Goal: Transaction & Acquisition: Purchase product/service

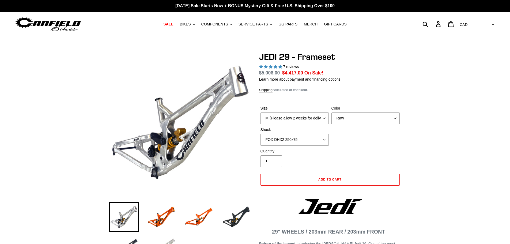
select select "highest-rating"
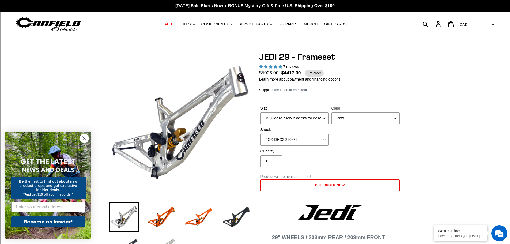
scroll to position [54, 0]
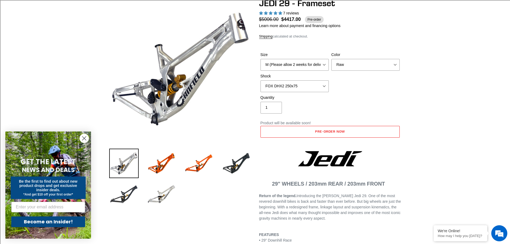
click at [83, 135] on circle "Close dialog" at bounding box center [84, 138] width 9 height 9
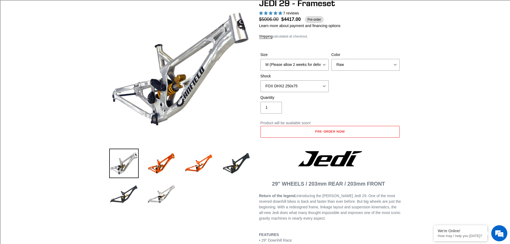
scroll to position [0, 0]
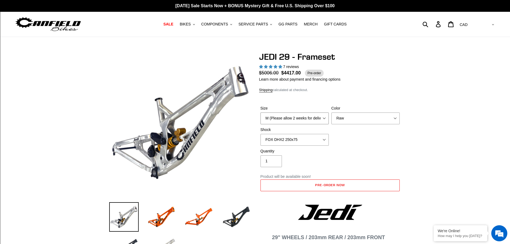
click at [314, 116] on select "M (Please allow 2 weeks for delivery) L (Please allow 2 weeks for delivery) XL" at bounding box center [294, 118] width 68 height 12
select select "L (Please allow 2 weeks for delivery)"
click at [260, 112] on select "M (Please allow 2 weeks for delivery) L (Please allow 2 weeks for delivery) XL" at bounding box center [294, 118] width 68 height 12
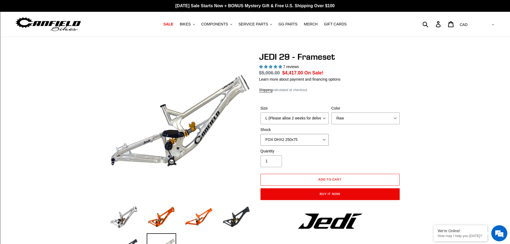
click at [327, 137] on select "No Shock FOX DHX2 250x75 RockShox Vivid Ultimate DH 250x75 EXT e-Storia LOX V3" at bounding box center [294, 140] width 68 height 12
click at [260, 134] on select "No Shock FOX DHX2 250x75 RockShox Vivid Ultimate DH 250x75 EXT e-Storia LOX V3" at bounding box center [294, 140] width 68 height 12
click at [301, 142] on select "No Shock FOX DHX2 250x75 RockShox Vivid Ultimate DH 250x75 EXT e-Storia LOX V3" at bounding box center [294, 140] width 68 height 12
click at [260, 134] on select "No Shock FOX DHX2 250x75 RockShox Vivid Ultimate DH 250x75 EXT e-Storia LOX V3" at bounding box center [294, 140] width 68 height 12
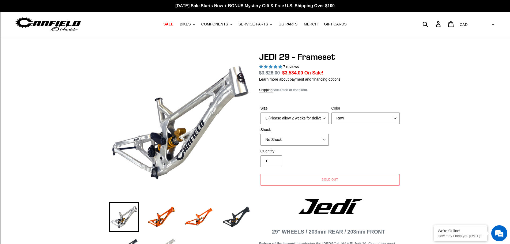
click at [316, 141] on select "No Shock FOX DHX2 250x75 RockShox Vivid Ultimate DH 250x75 EXT e-Storia LOX V3" at bounding box center [294, 140] width 68 height 12
click at [260, 134] on select "No Shock FOX DHX2 250x75 RockShox Vivid Ultimate DH 250x75 EXT e-Storia LOX V3" at bounding box center [294, 140] width 68 height 12
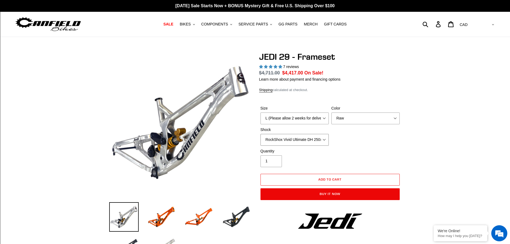
click at [309, 141] on select "No Shock FOX DHX2 250x75 RockShox Vivid Ultimate DH 250x75 EXT e-Storia LOX V3" at bounding box center [294, 140] width 68 height 12
select select "No Shock"
click at [260, 134] on select "No Shock FOX DHX2 250x75 RockShox Vivid Ultimate DH 250x75 EXT e-Storia LOX V3" at bounding box center [294, 140] width 68 height 12
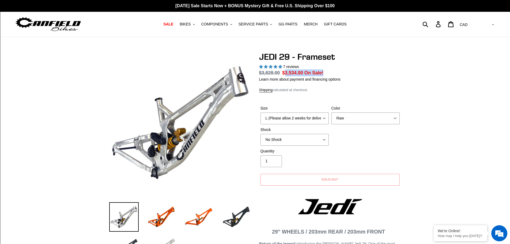
drag, startPoint x: 283, startPoint y: 73, endPoint x: 389, endPoint y: 72, distance: 105.2
click at [387, 72] on dl "Regular price $3,828.00 Sale price $3,534.00 On Sale! Unit price / per" at bounding box center [330, 72] width 142 height 7
click at [391, 72] on dl "Regular price $3,828.00 Sale price $3,534.00 On Sale! Unit price / per" at bounding box center [330, 72] width 142 height 7
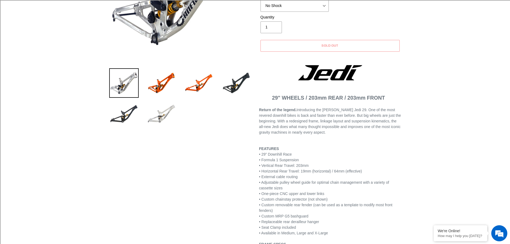
click at [163, 117] on img at bounding box center [161, 113] width 29 height 29
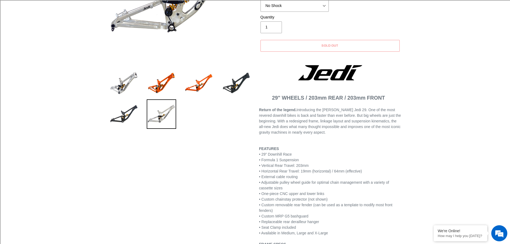
scroll to position [27, 0]
